Goal: Task Accomplishment & Management: Use online tool/utility

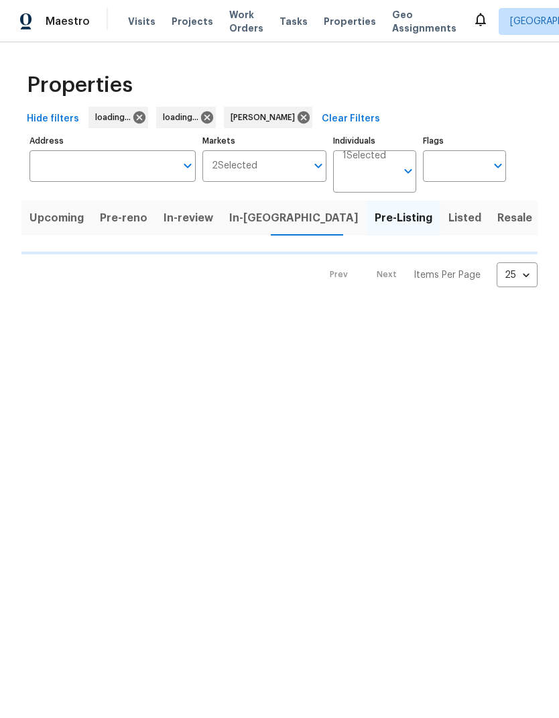
click at [366, 178] on input "Individuals" at bounding box center [370, 177] width 54 height 32
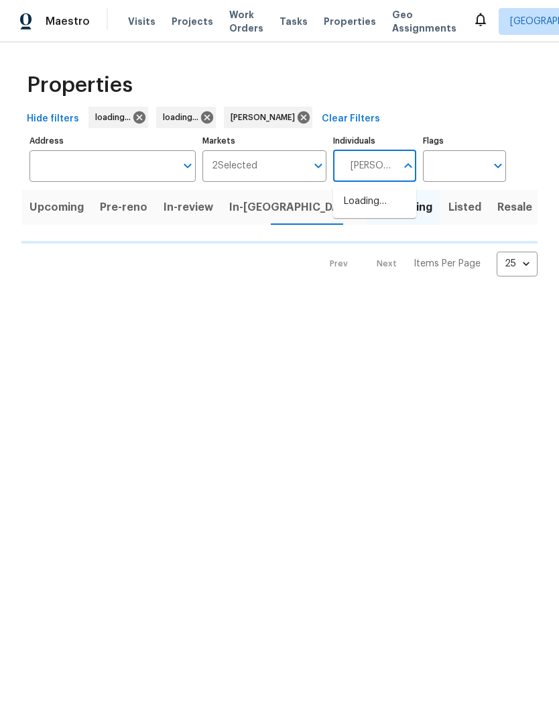
type input "[PERSON_NAME]"
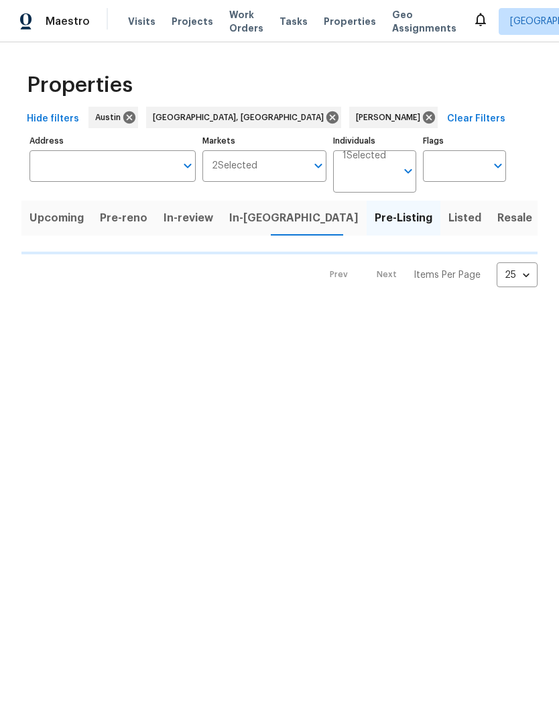
click at [380, 173] on input "Individuals" at bounding box center [370, 177] width 54 height 32
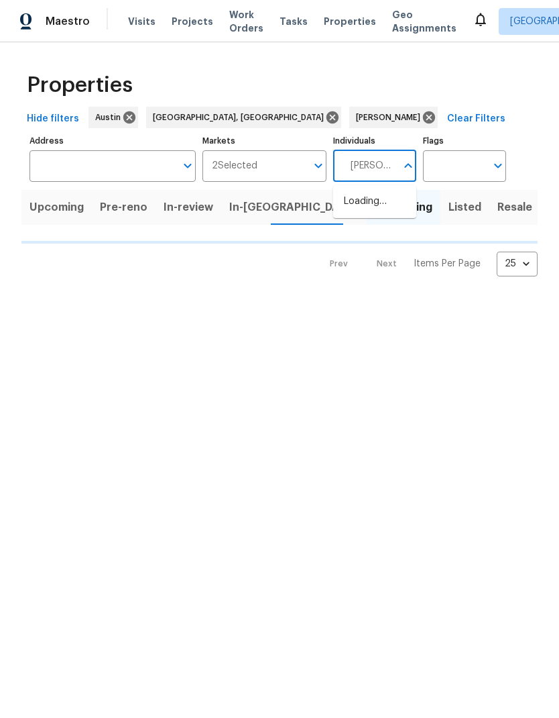
type input "[PERSON_NAME]"
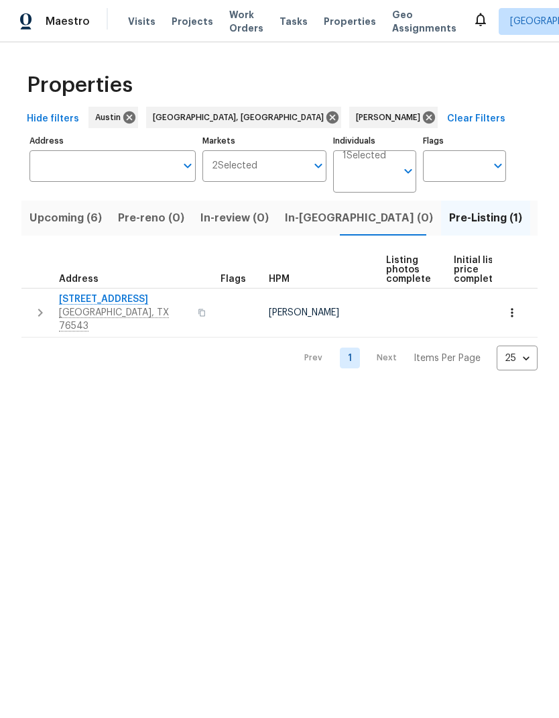
click at [372, 180] on input "Individuals" at bounding box center [370, 177] width 54 height 32
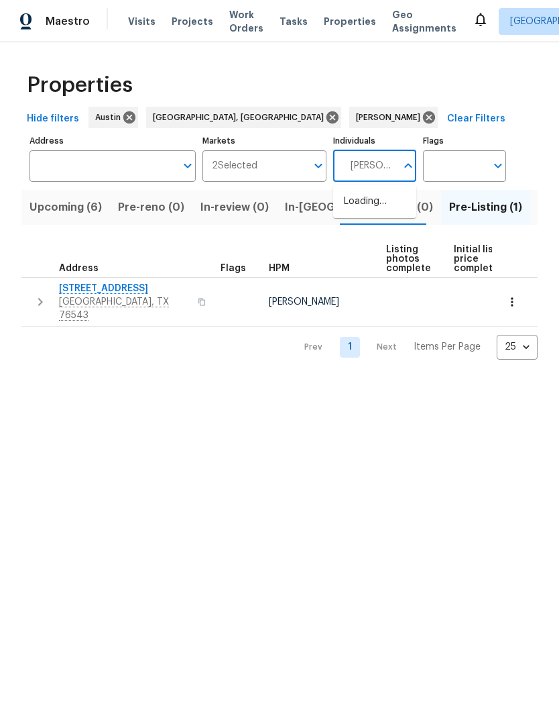
type input "[PERSON_NAME]"
click at [361, 206] on input "checkbox" at bounding box center [358, 209] width 28 height 28
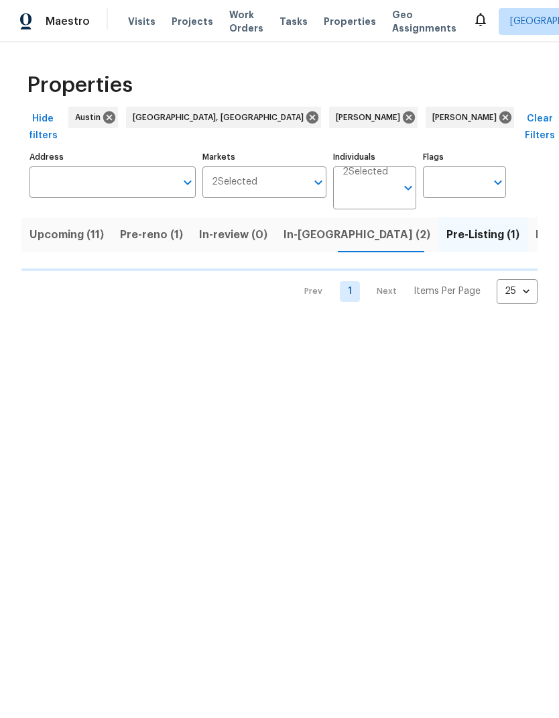
click at [536, 225] on span "Listed (30)" at bounding box center [565, 234] width 58 height 19
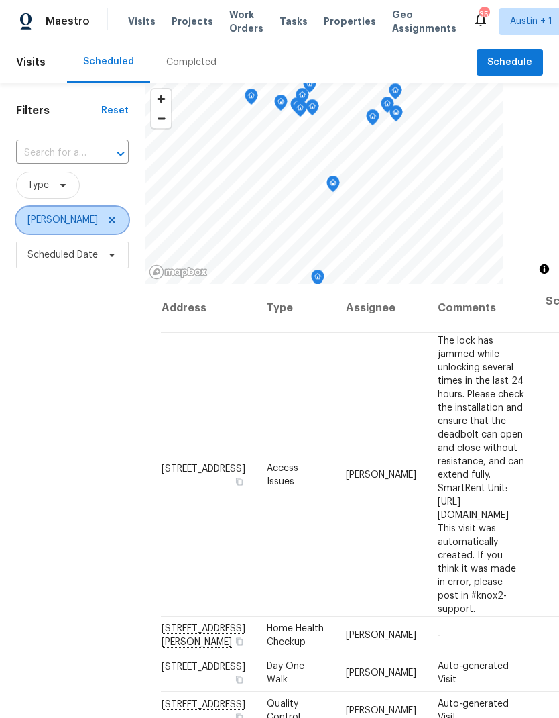
click at [115, 225] on icon at bounding box center [112, 220] width 11 height 11
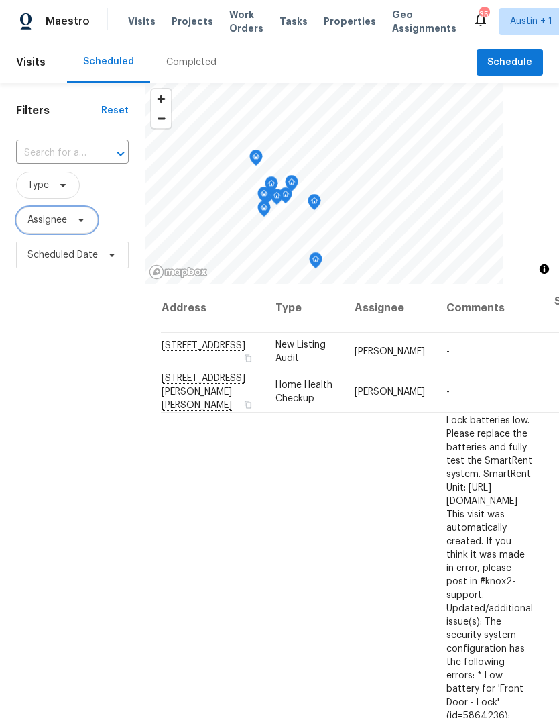
click at [82, 225] on icon at bounding box center [81, 220] width 11 height 11
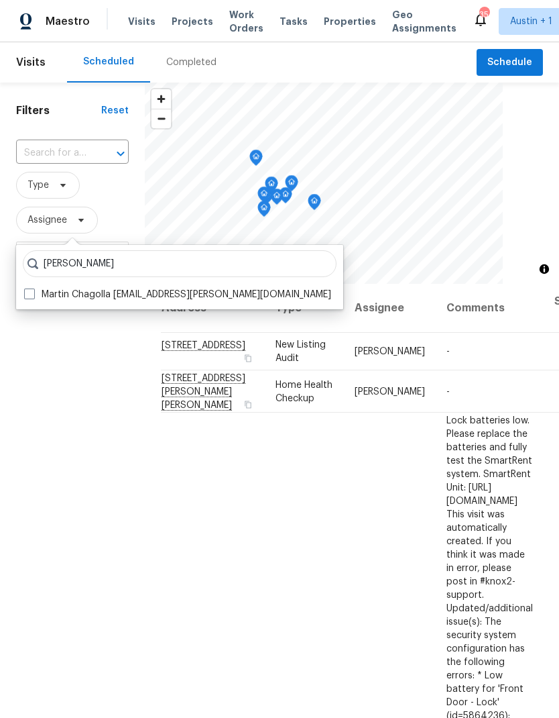
type input "[PERSON_NAME]"
click at [25, 280] on div "Martin chagolla Martin Chagolla martin.chagolla@opendoor.com" at bounding box center [179, 277] width 327 height 64
click at [36, 301] on label "Martin Chagolla martin.chagolla@opendoor.com" at bounding box center [177, 294] width 307 height 13
click at [33, 297] on input "Martin Chagolla martin.chagolla@opendoor.com" at bounding box center [28, 292] width 9 height 9
checkbox input "true"
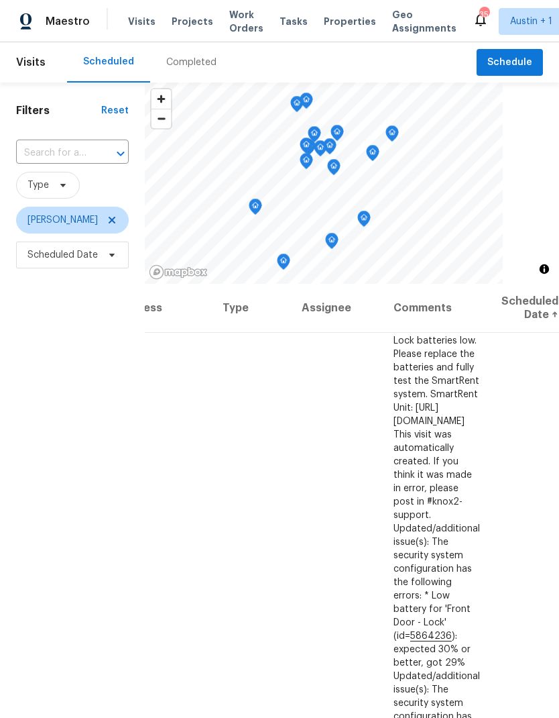
scroll to position [0, 111]
click at [74, 266] on span "Scheduled Date" at bounding box center [72, 255] width 113 height 27
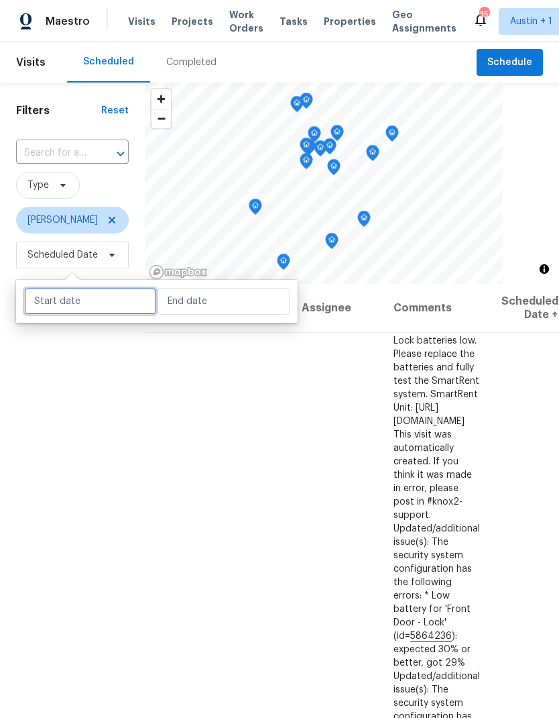
click at [98, 301] on input "text" at bounding box center [90, 301] width 132 height 27
select select "8"
select select "2025"
select select "9"
select select "2025"
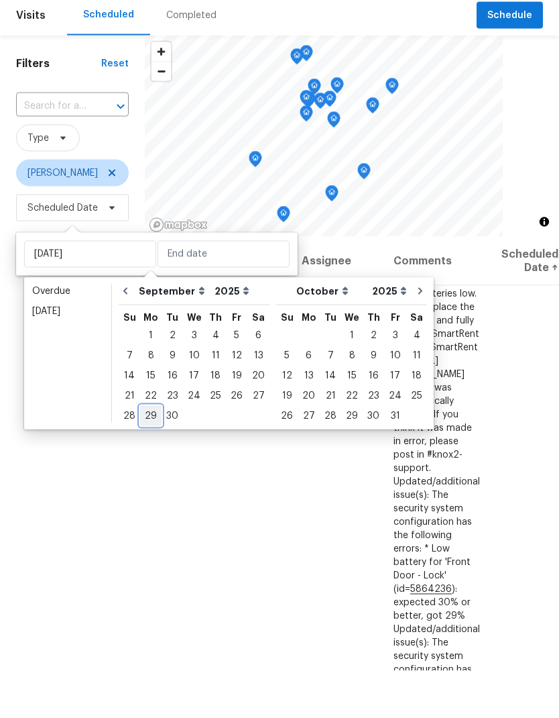
click at [151, 453] on div "29" at bounding box center [150, 462] width 21 height 19
type input "Mon, Sep 29"
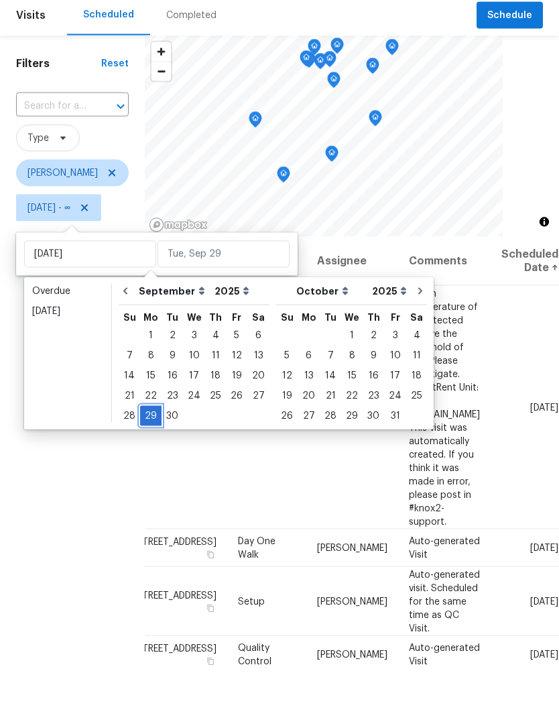
click at [152, 453] on div "29" at bounding box center [150, 462] width 21 height 19
type input "Mon, Sep 29"
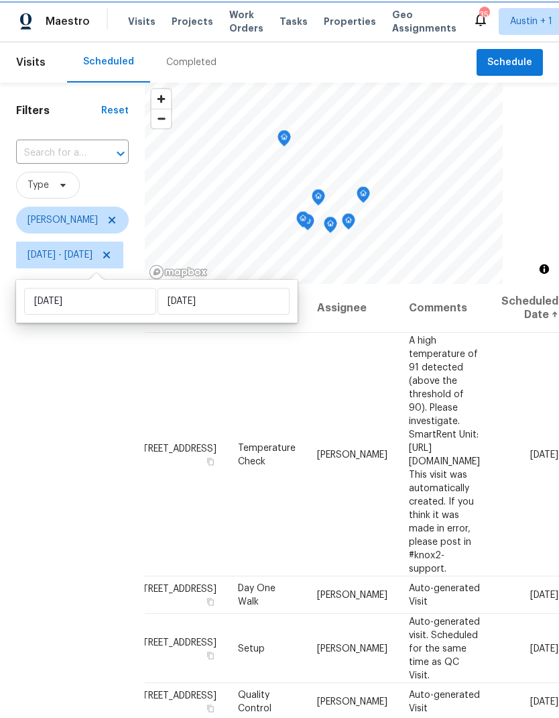
click at [290, 134] on icon "Map marker" at bounding box center [284, 138] width 12 height 15
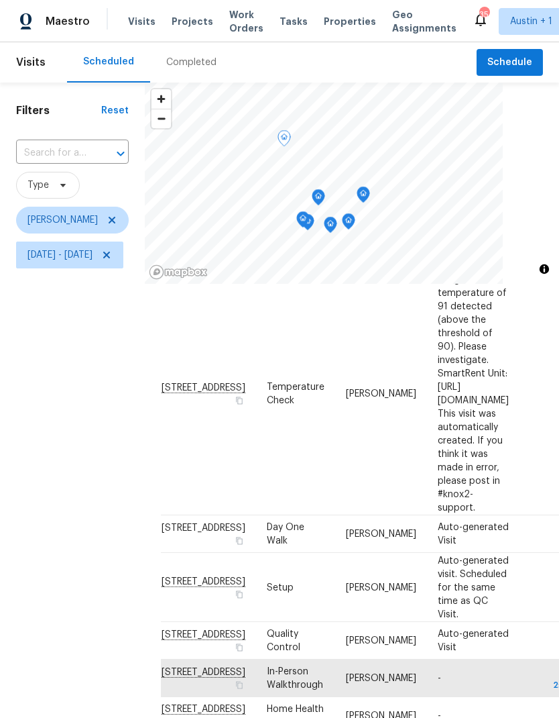
scroll to position [11, 0]
